Goal: Transaction & Acquisition: Book appointment/travel/reservation

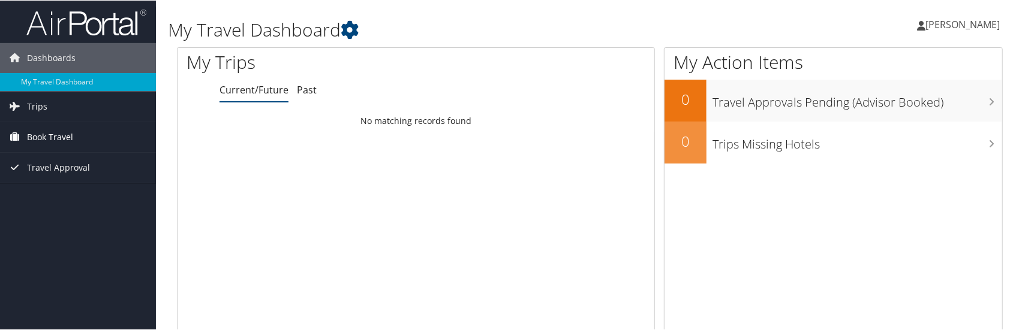
click at [61, 135] on span "Book Travel" at bounding box center [50, 137] width 46 height 30
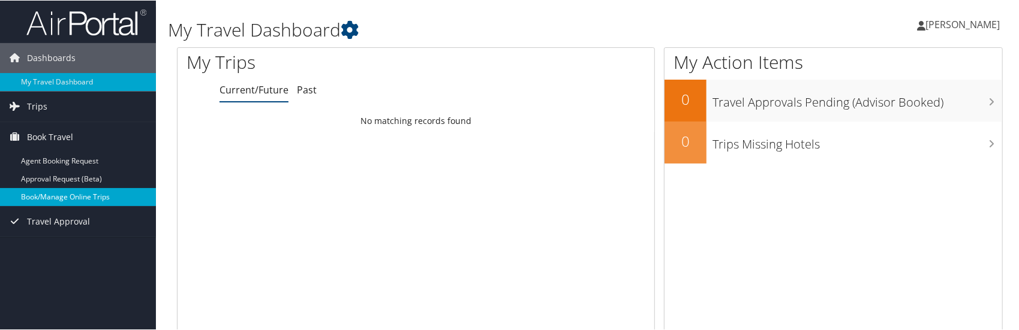
click at [80, 194] on link "Book/Manage Online Trips" at bounding box center [78, 197] width 156 height 18
